Goal: Information Seeking & Learning: Learn about a topic

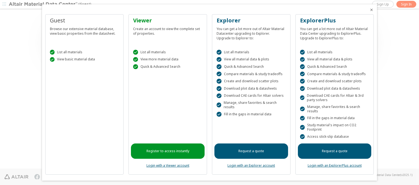
click at [369, 10] on icon "Close" at bounding box center [371, 10] width 4 height 4
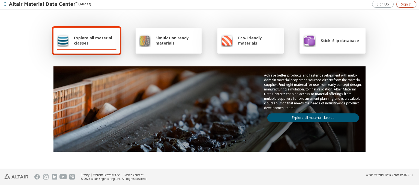
click at [406, 4] on span "Sign In" at bounding box center [406, 4] width 11 height 4
click at [43, 4] on img at bounding box center [44, 4] width 70 height 5
click at [93, 40] on span "Explore all material classes" at bounding box center [95, 40] width 43 height 10
click at [311, 116] on link "Explore all material classes" at bounding box center [313, 117] width 92 height 9
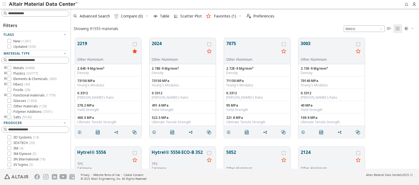
scroll to position [130, 343]
type input "********"
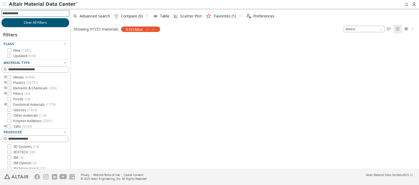
scroll to position [129, 343]
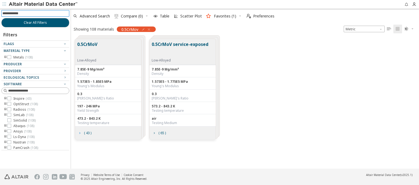
click at [79, 132] on icon "grid" at bounding box center [79, 133] width 4 height 4
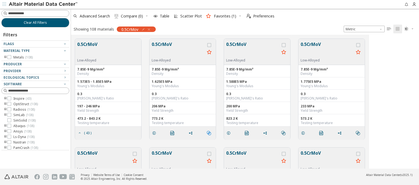
click at [209, 132] on icon "" at bounding box center [209, 133] width 4 height 4
click at [233, 160] on span "Similar Electrical Properties" at bounding box center [233, 160] width 52 height 9
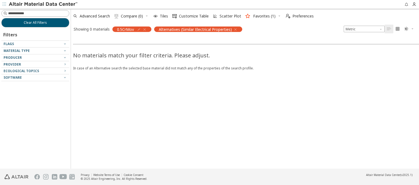
click at [235, 29] on icon "button" at bounding box center [235, 29] width 4 height 4
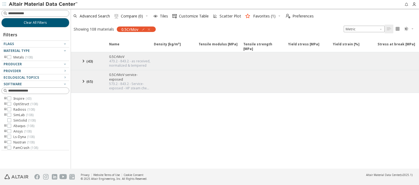
click at [88, 61] on span "( 43 )" at bounding box center [89, 61] width 7 height 5
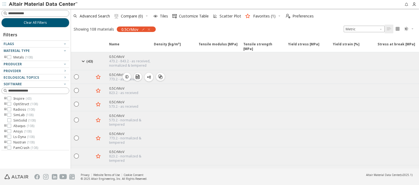
click at [160, 76] on icon "" at bounding box center [160, 76] width 4 height 4
click at [185, 84] on span "Similar Mechanical Properties" at bounding box center [184, 84] width 52 height 9
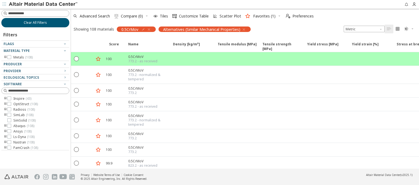
click at [35, 22] on span "Clear All Filters" at bounding box center [35, 22] width 23 height 4
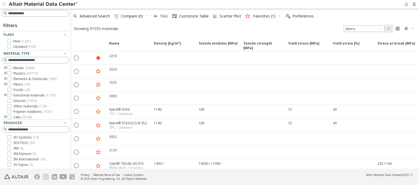
click at [155, 16] on icon "button" at bounding box center [155, 16] width 4 height 4
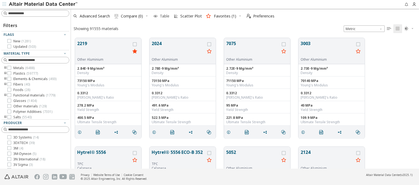
scroll to position [130, 343]
click at [155, 16] on icon "button" at bounding box center [155, 16] width 4 height 4
